Goal: Task Accomplishment & Management: Manage account settings

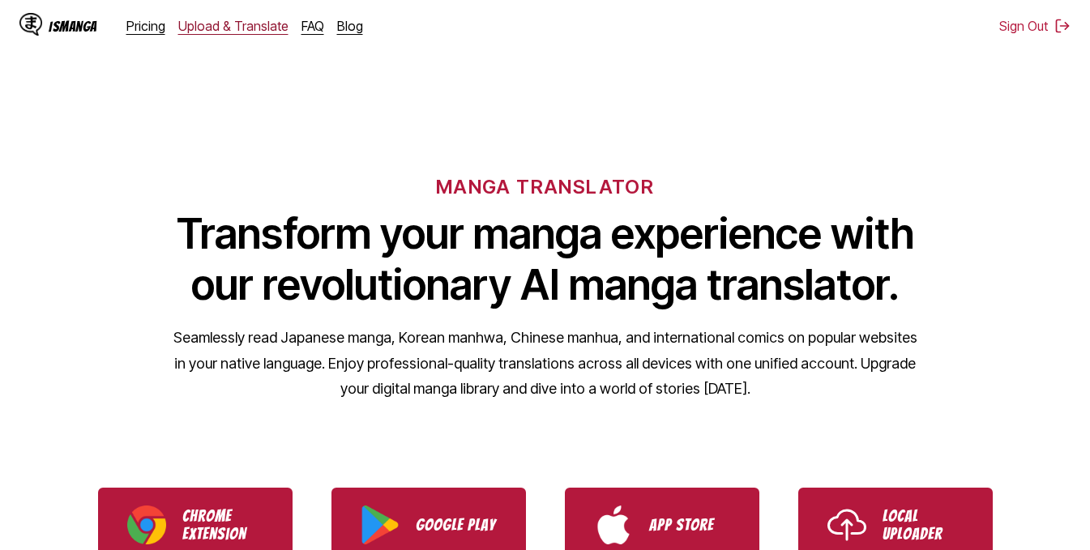
click at [237, 26] on link "Upload & Translate" at bounding box center [233, 26] width 110 height 16
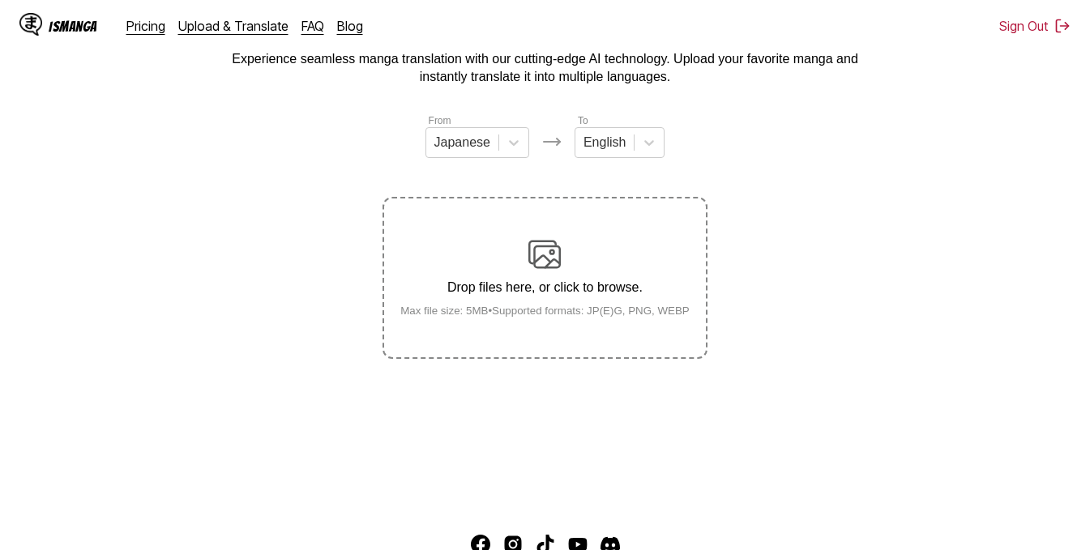
scroll to position [203, 0]
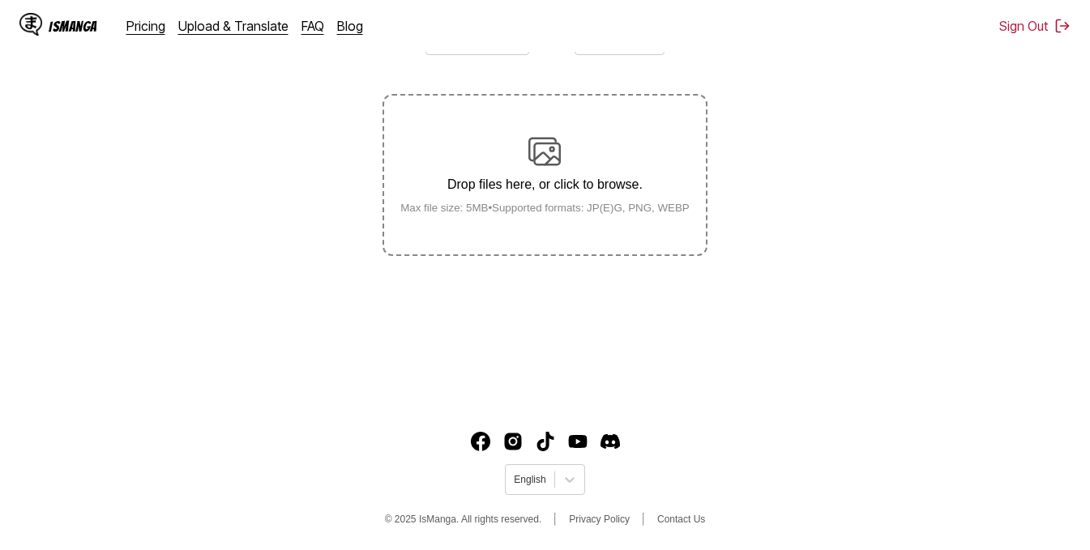
click at [156, 37] on div "IsManga Pricing Upload & Translate FAQ Blog" at bounding box center [197, 26] width 356 height 52
click at [152, 30] on link "Pricing" at bounding box center [145, 26] width 39 height 16
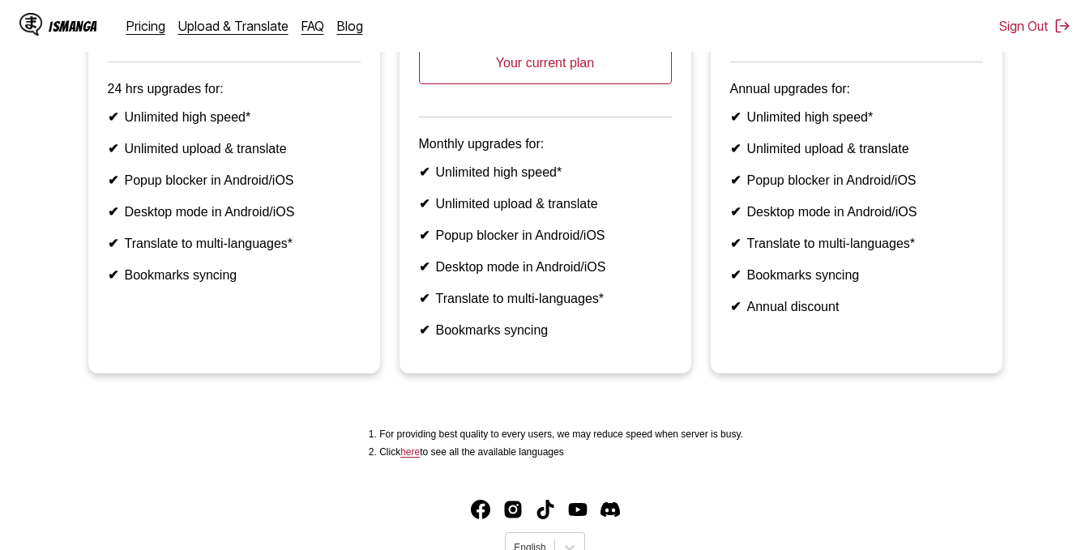
scroll to position [113, 0]
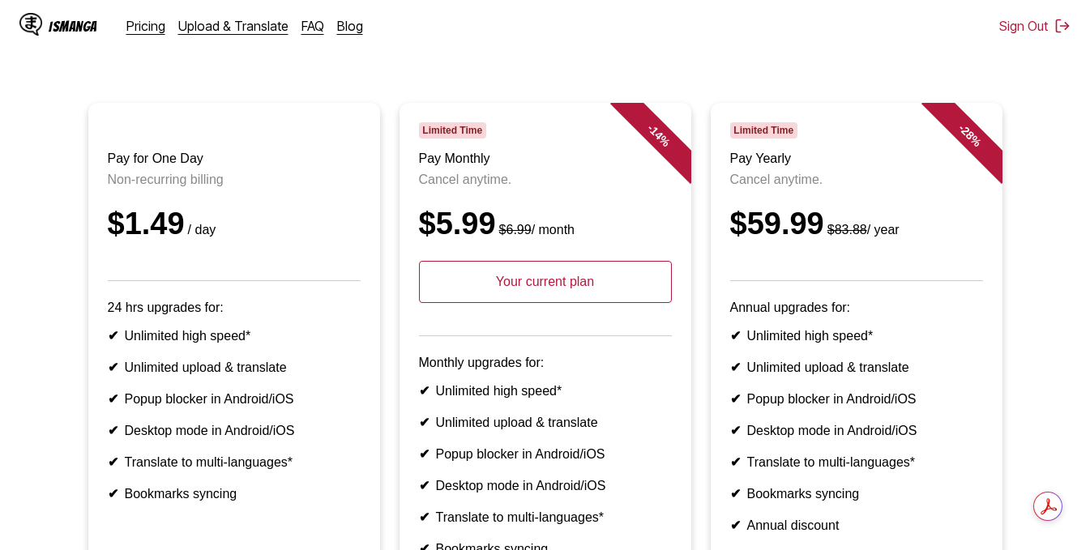
click at [562, 303] on p "Your current plan" at bounding box center [545, 282] width 253 height 42
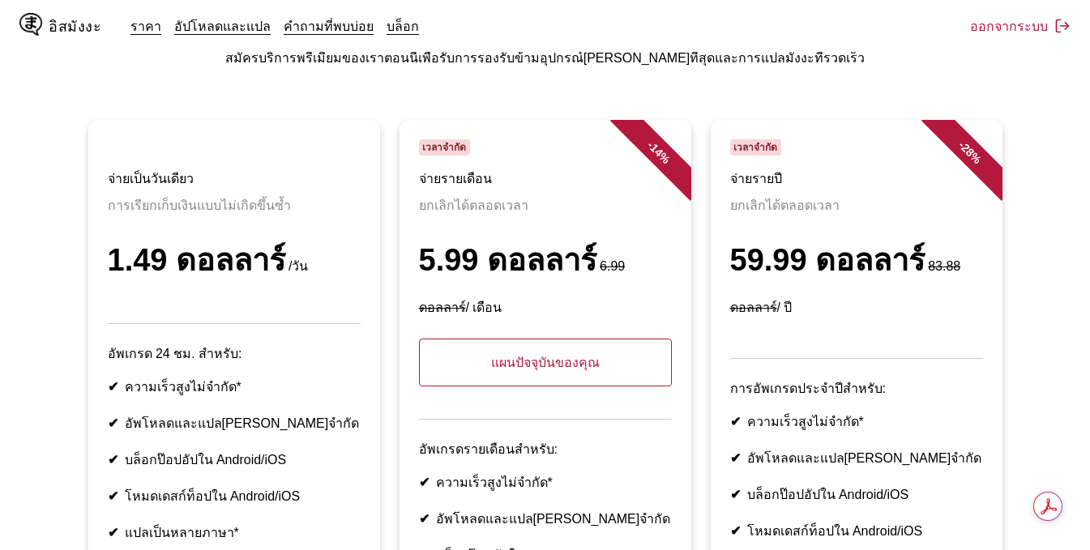
click at [552, 356] on font "แผนปัจจุบันของคุณ" at bounding box center [545, 363] width 109 height 14
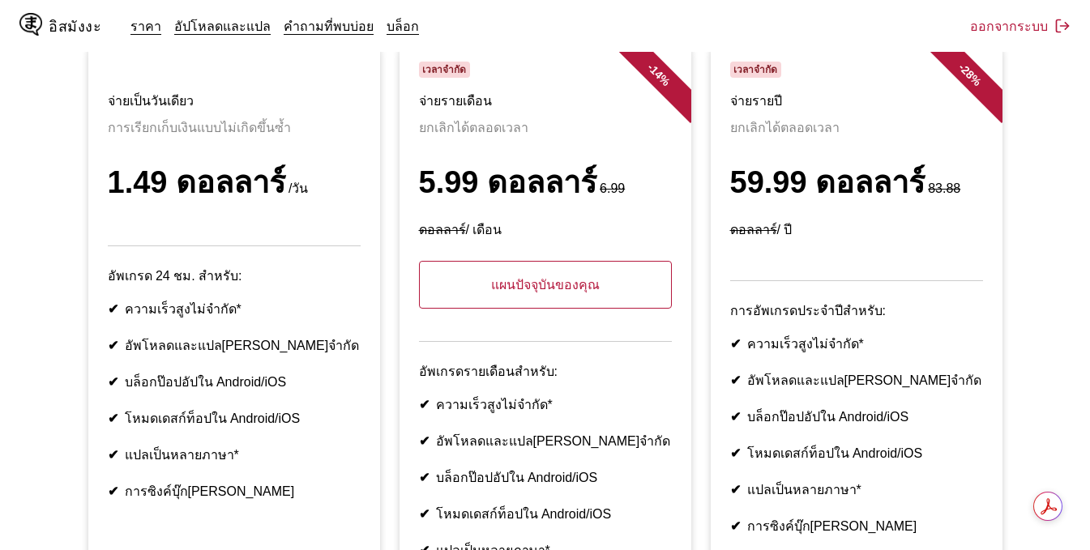
scroll to position [0, 0]
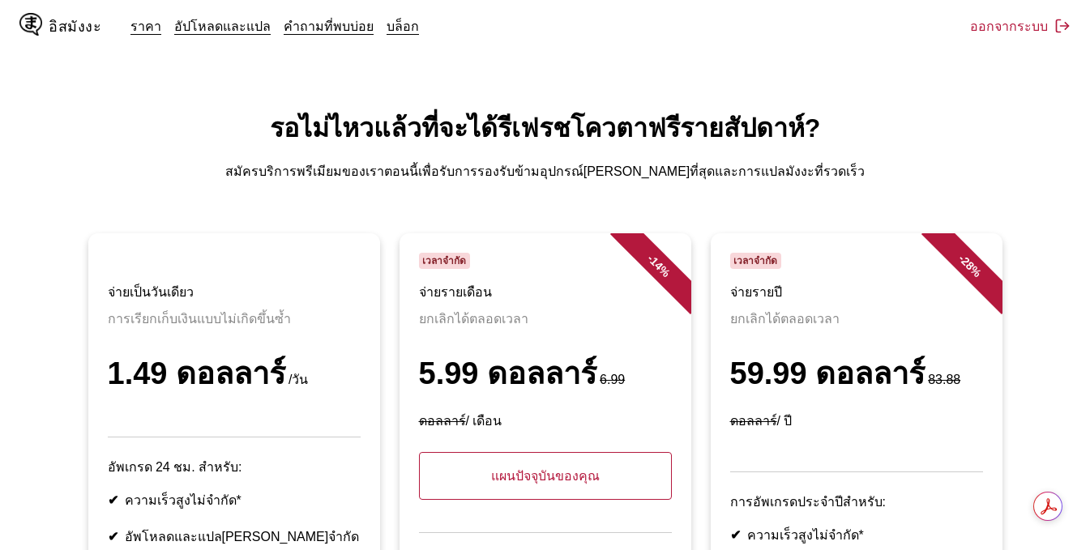
click at [73, 31] on font "อิสมังงะ" at bounding box center [75, 26] width 53 height 15
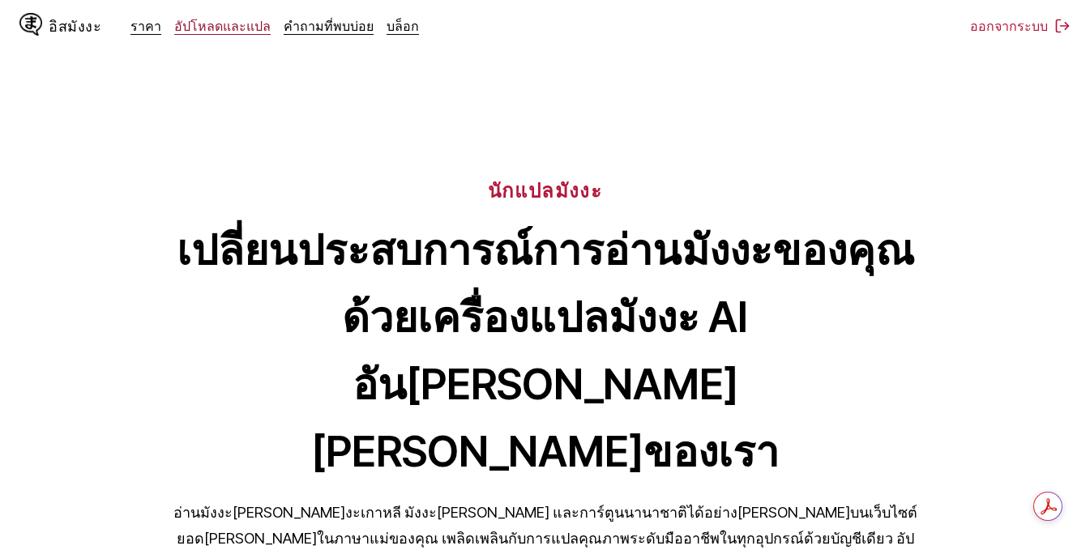
click at [239, 32] on font "อัปโหลดและแปล" at bounding box center [222, 26] width 96 height 16
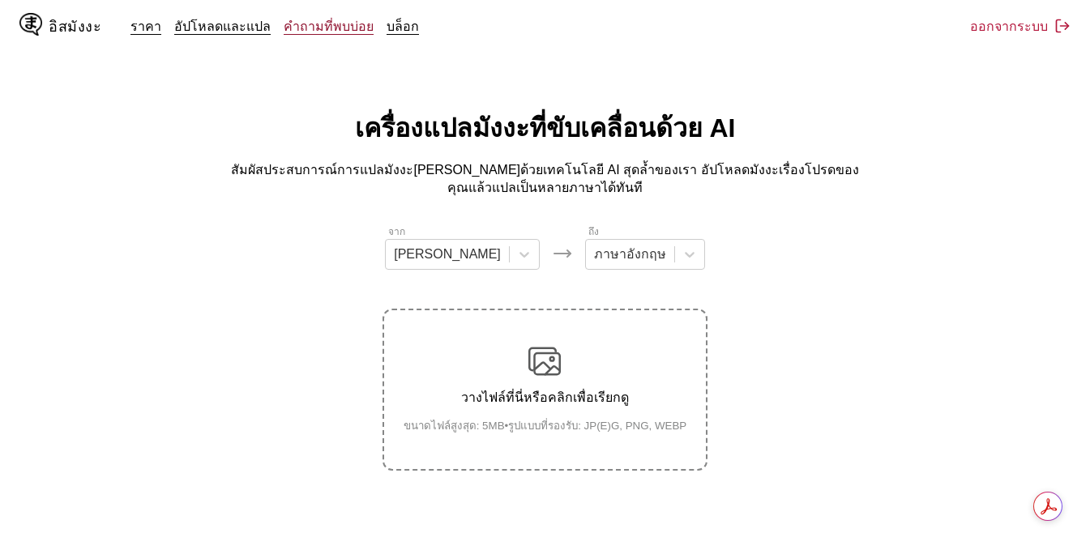
click at [313, 23] on font "คำถามที่พบบ่อย" at bounding box center [329, 26] width 90 height 16
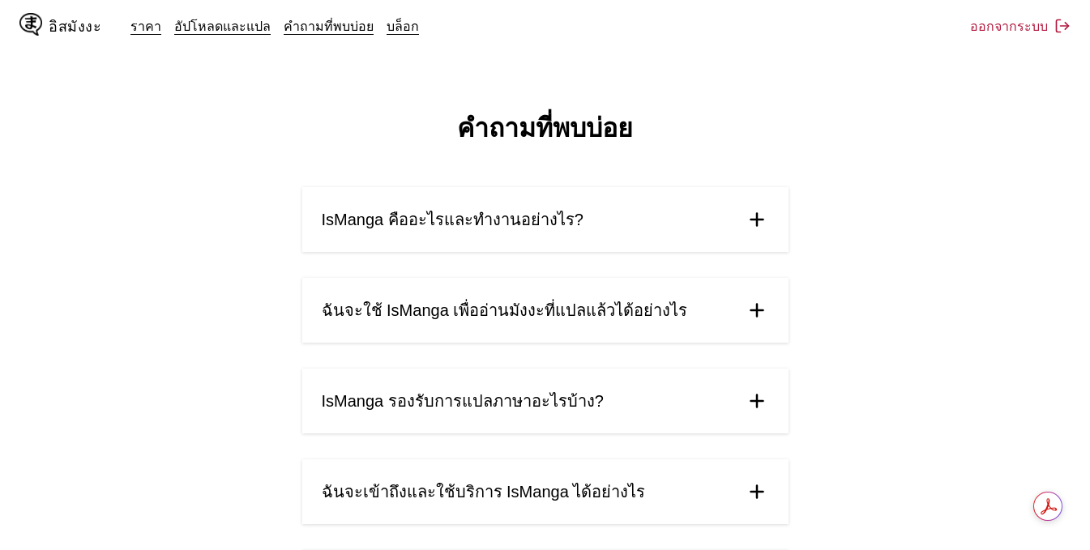
click at [369, 23] on div "ราคา อัปโหลดและแปล คำถามที่พบบ่อย บล็อก" at bounding box center [280, 26] width 301 height 20
click at [386, 23] on font "บล็อก" at bounding box center [402, 26] width 32 height 16
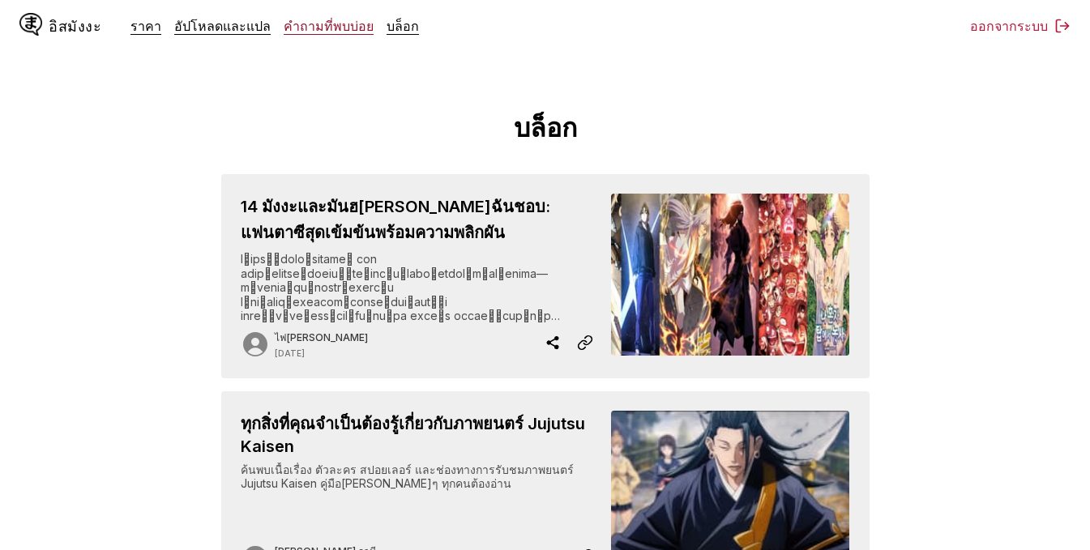
click at [334, 24] on font "คำถามที่พบบ่อย" at bounding box center [329, 26] width 90 height 16
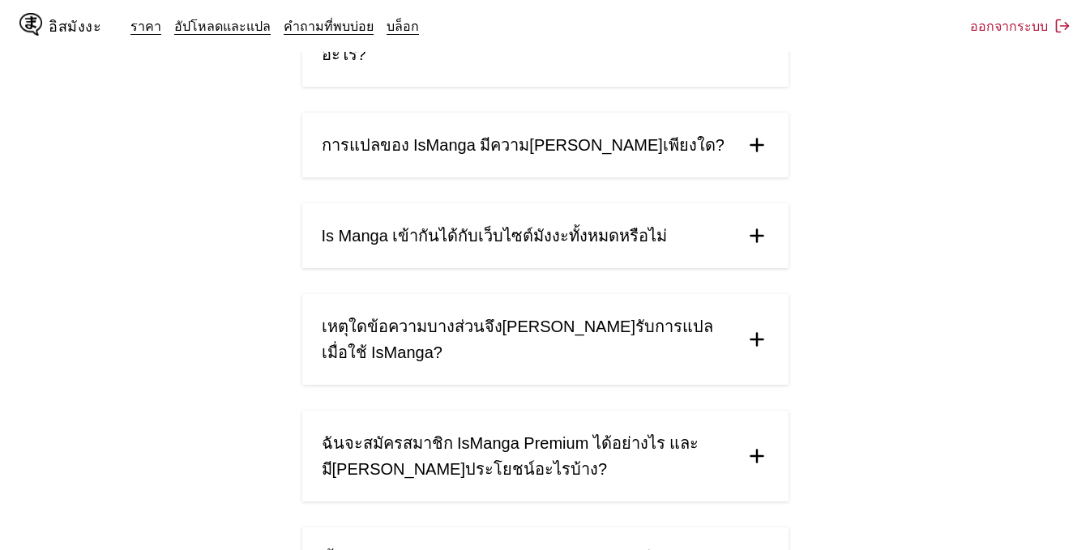
scroll to position [810, 0]
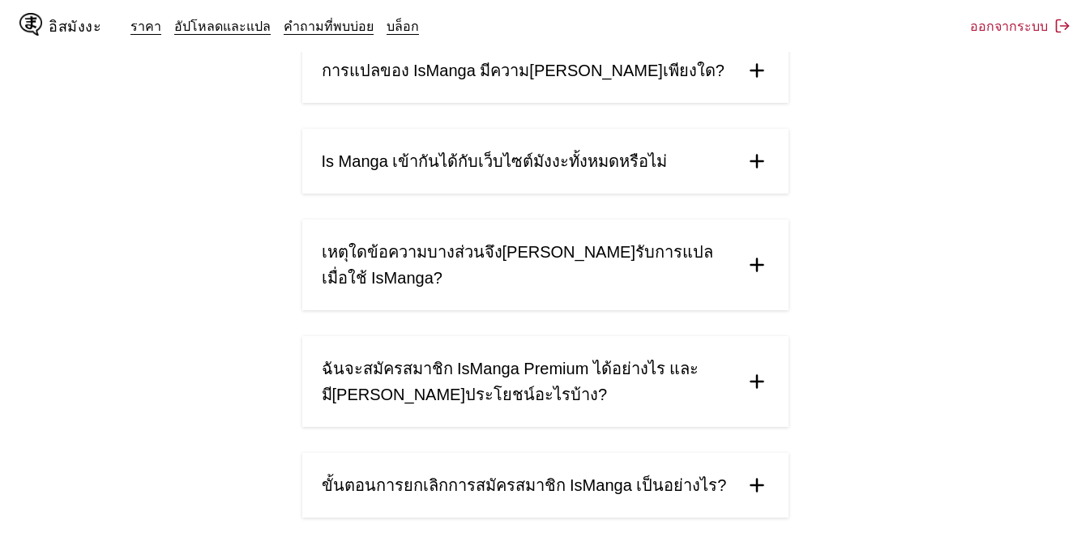
click at [450, 476] on font "ขั้นตอนการยกเลิกการสมัครสมาชิก IsManga เป็นอย่างไร?" at bounding box center [524, 485] width 405 height 18
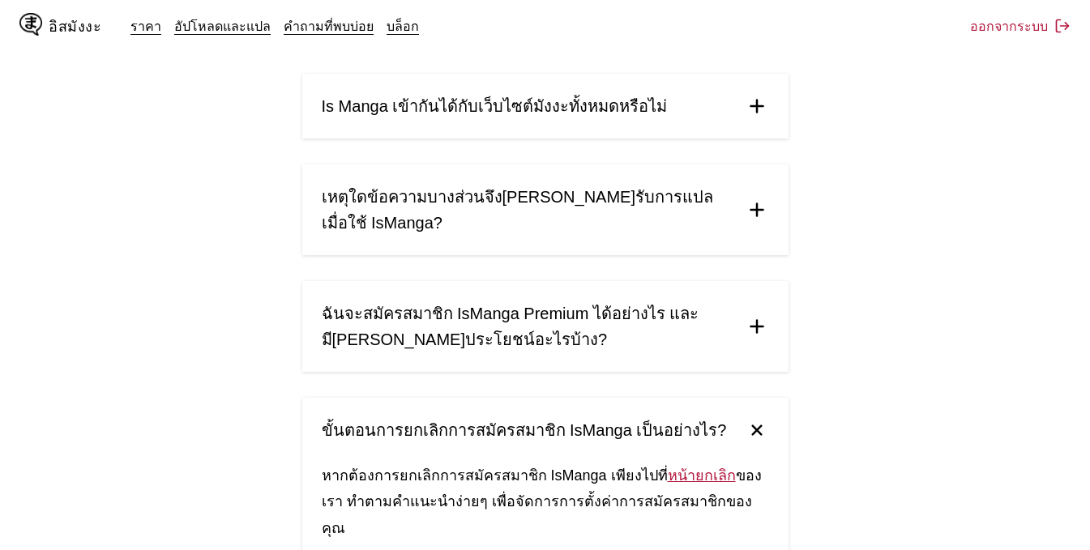
scroll to position [916, 0]
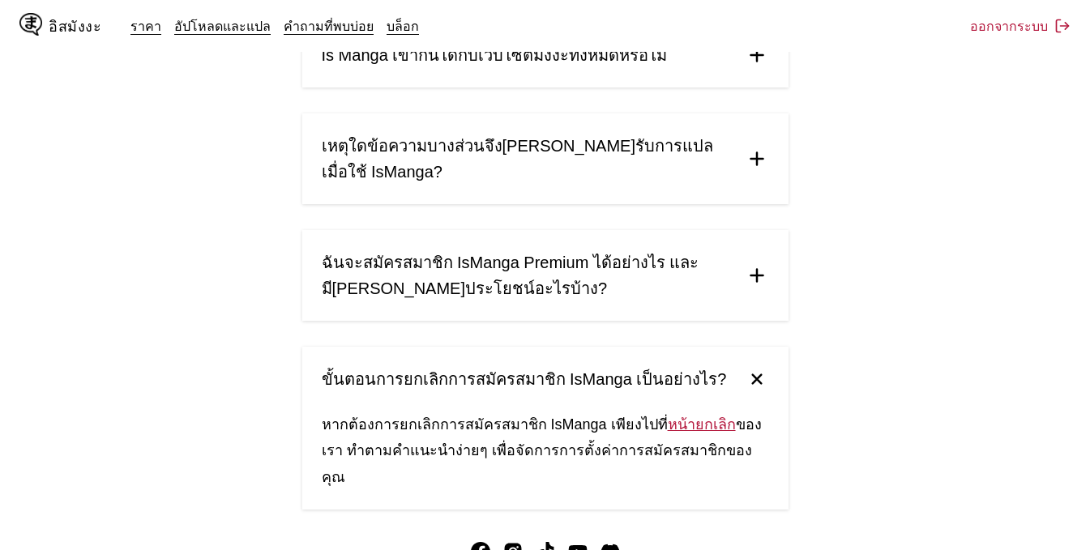
click at [671, 416] on font "หน้ายกเลิก" at bounding box center [701, 424] width 68 height 16
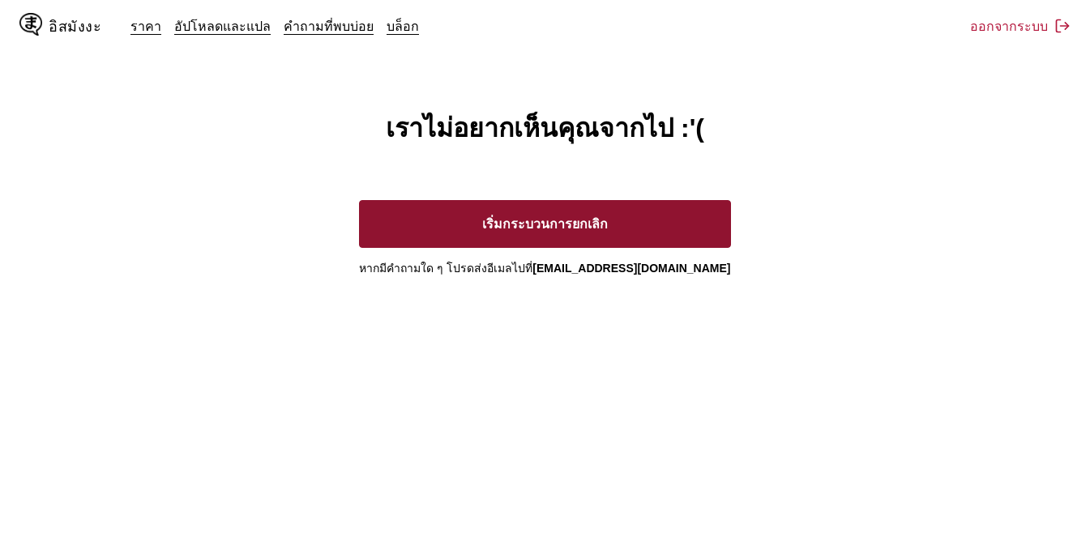
click at [663, 220] on button "เริ่มกระบวนการยกเลิก" at bounding box center [544, 224] width 371 height 48
